Goal: Information Seeking & Learning: Learn about a topic

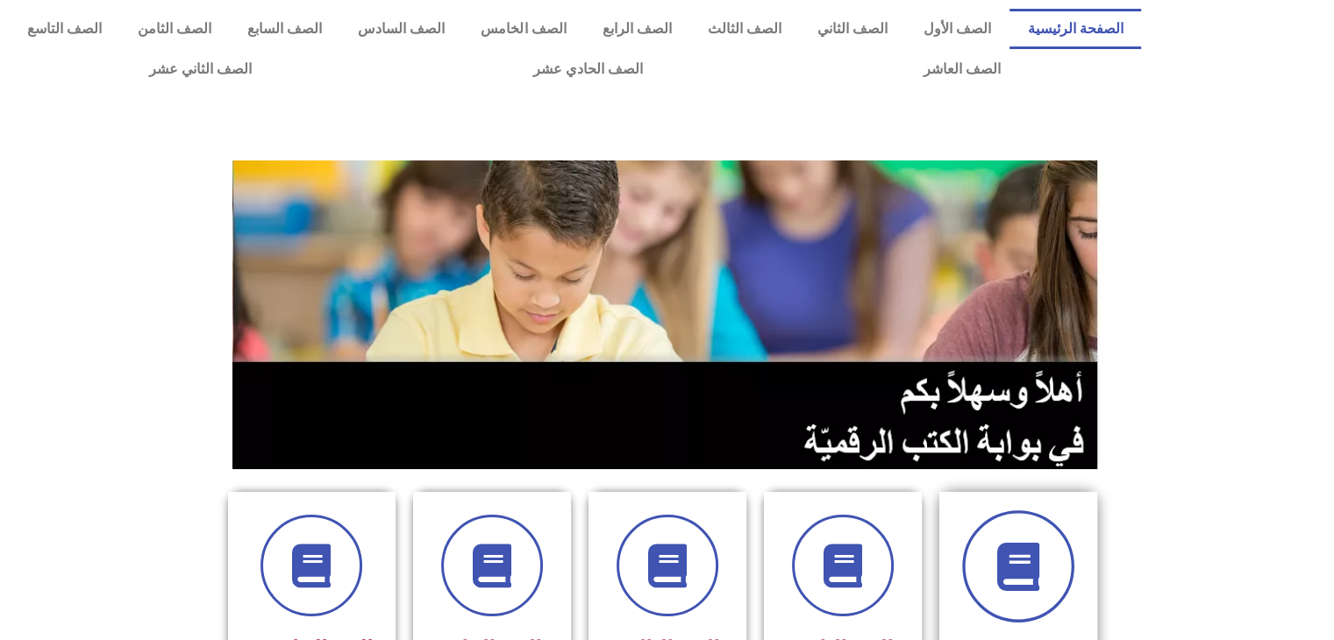
click at [992, 579] on span at bounding box center [1018, 566] width 112 height 112
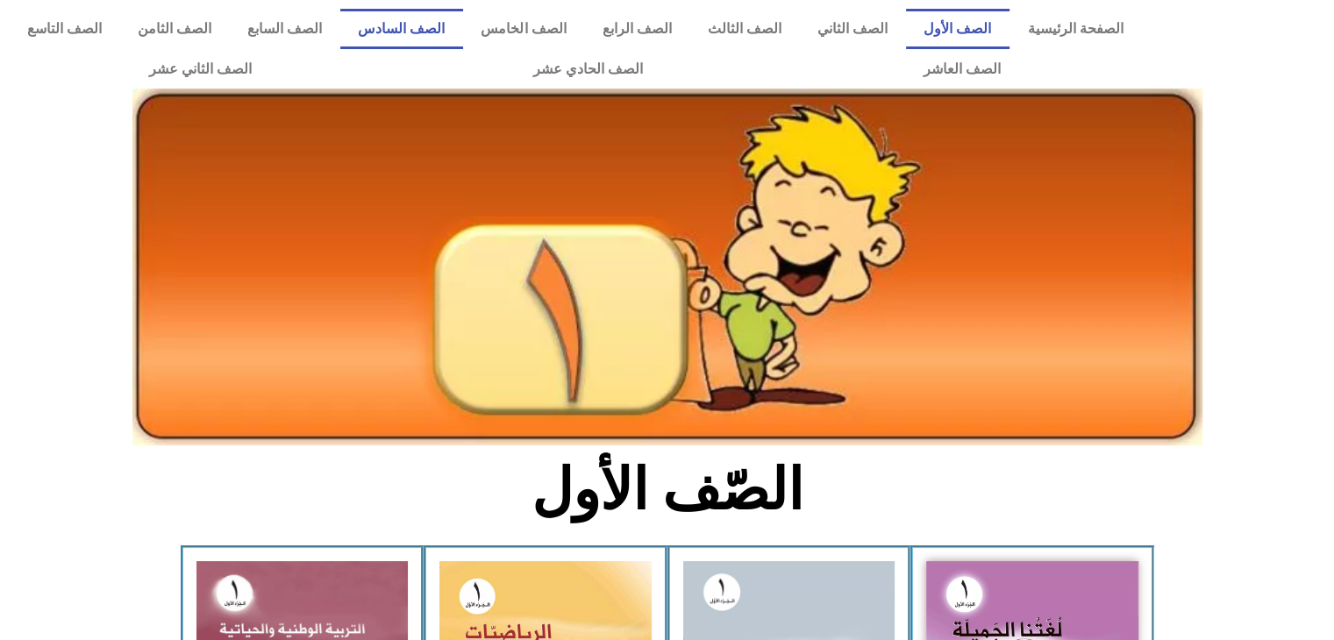
click at [442, 30] on link "الصف السادس" at bounding box center [401, 29] width 123 height 40
